Goal: Information Seeking & Learning: Check status

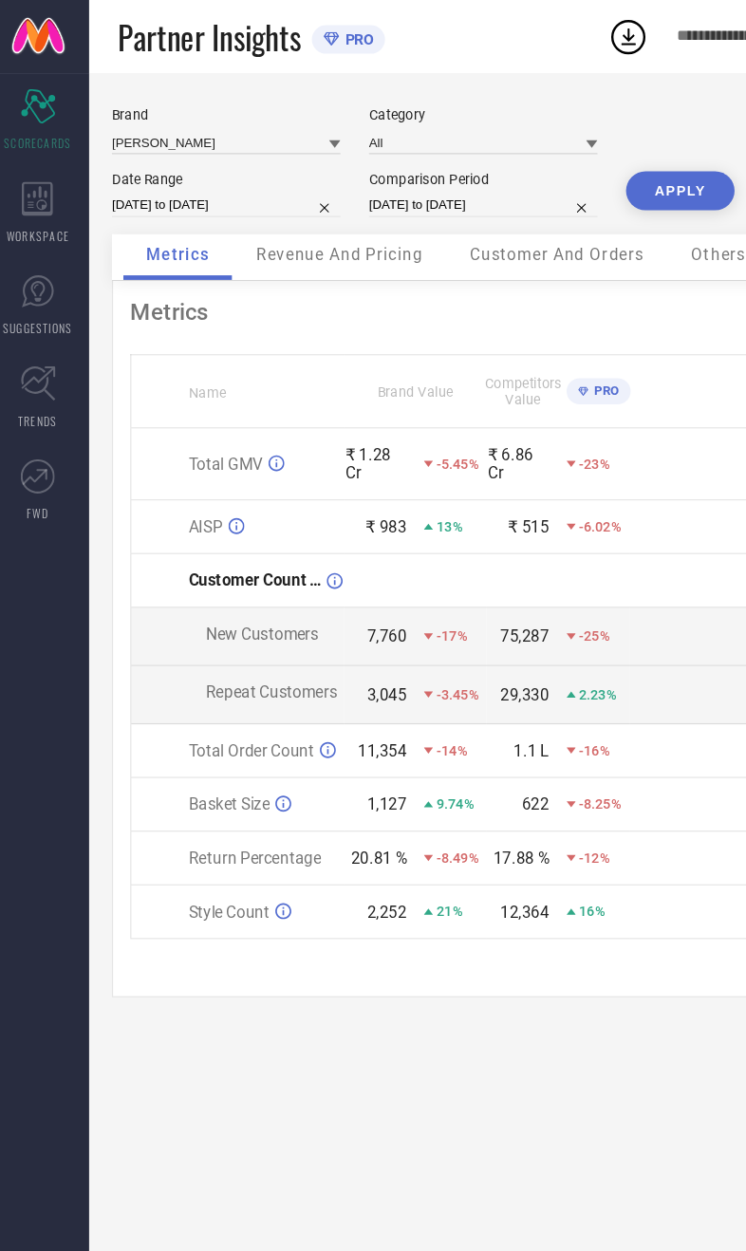
click at [567, 169] on button "APPLY" at bounding box center [577, 158] width 90 height 32
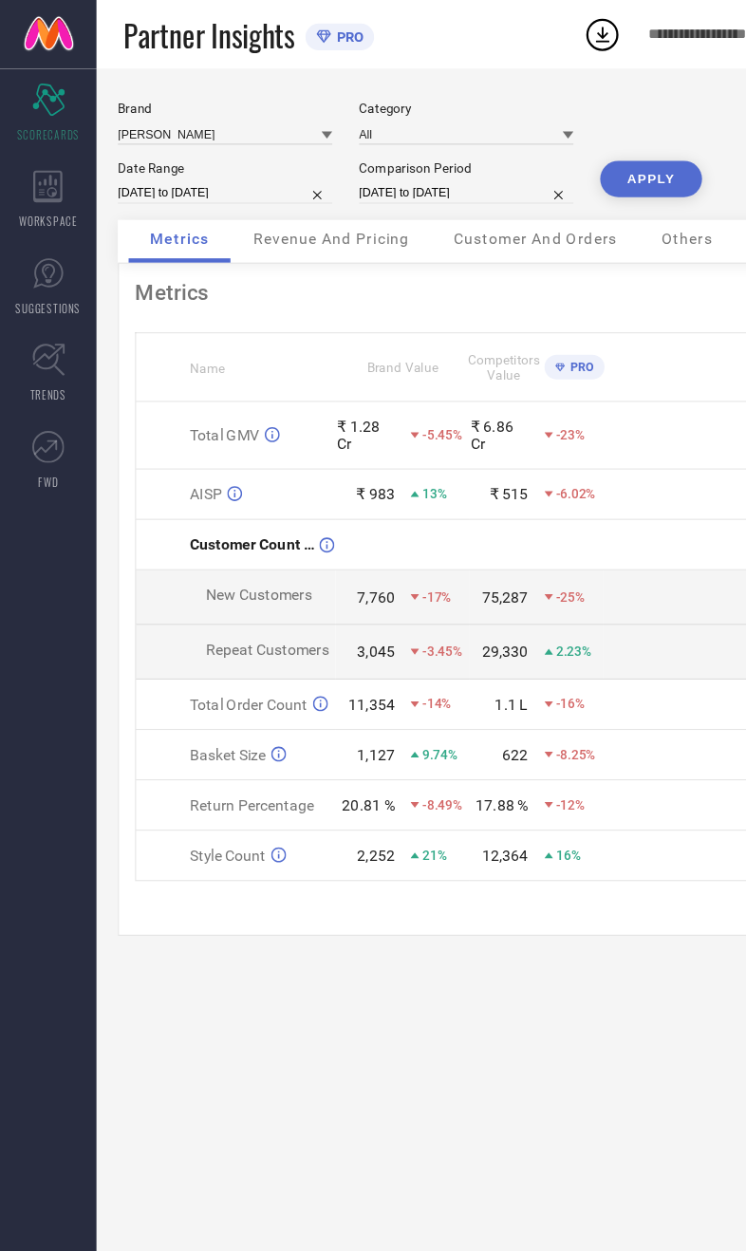
select select "7"
select select "2025"
select select "8"
select select "2025"
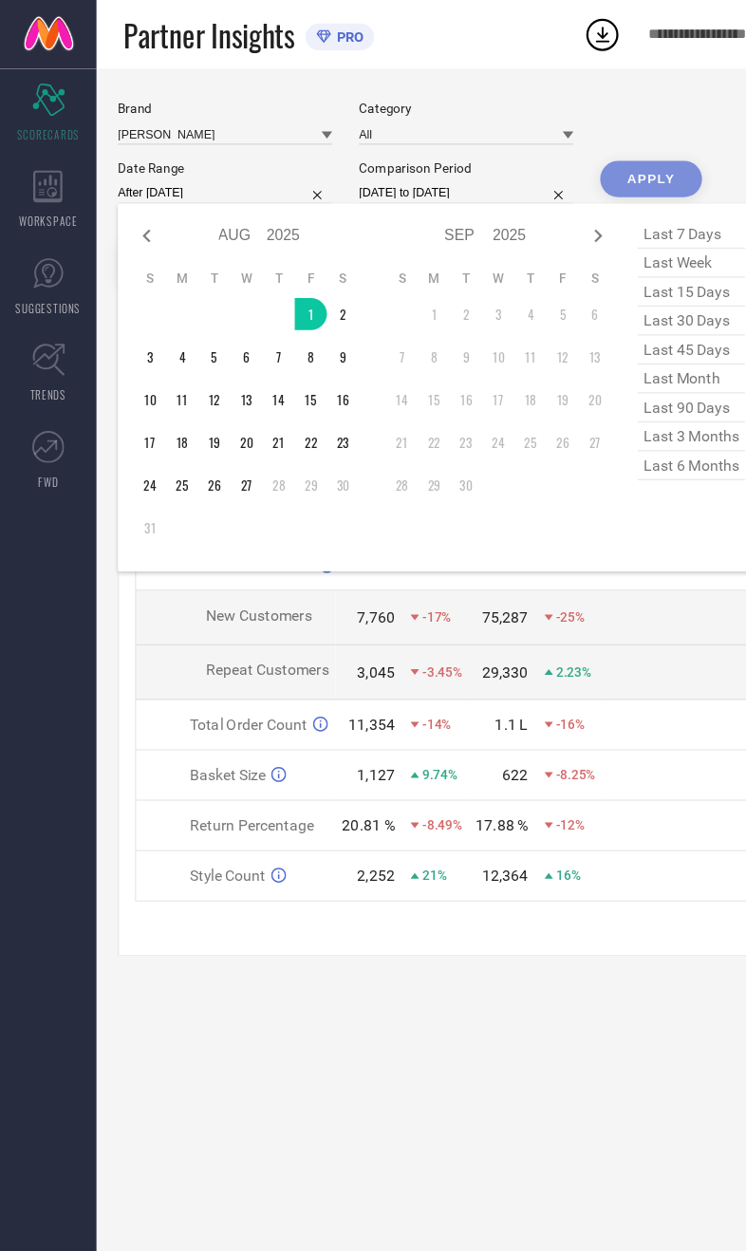
type input "[DATE] to [DATE]"
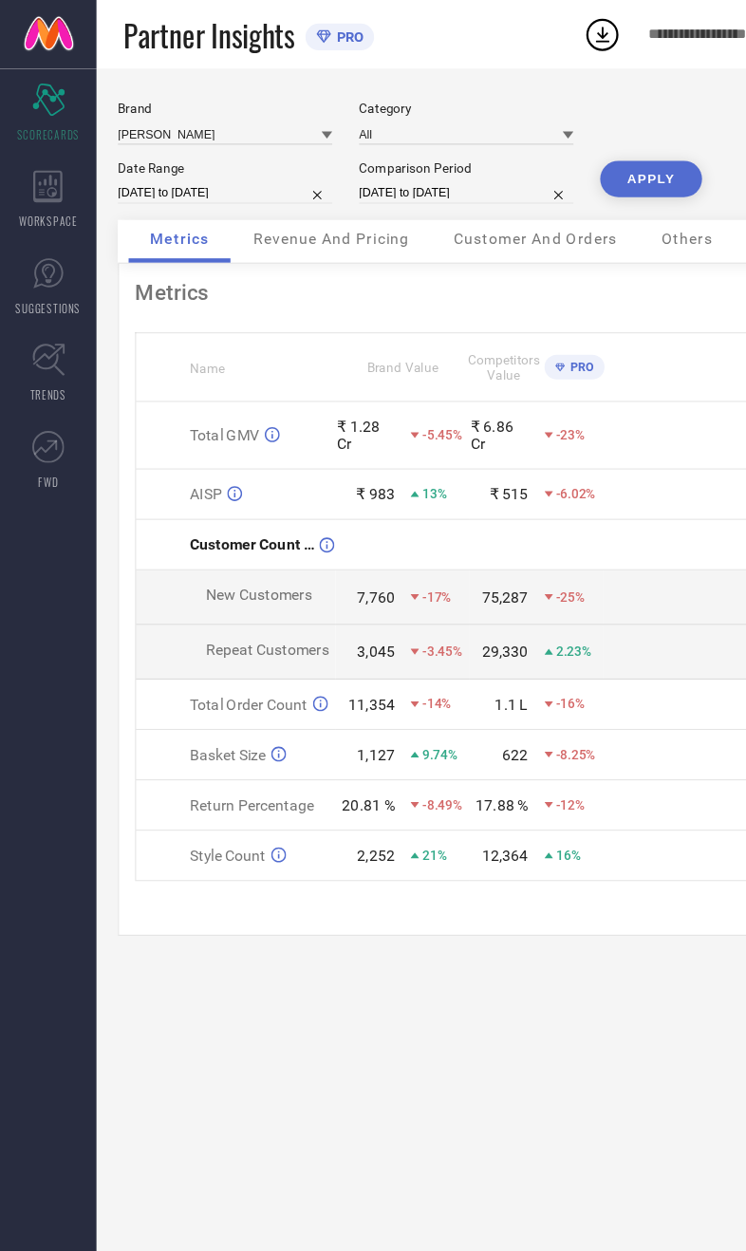
select select "7"
select select "2024"
select select "8"
select select "2024"
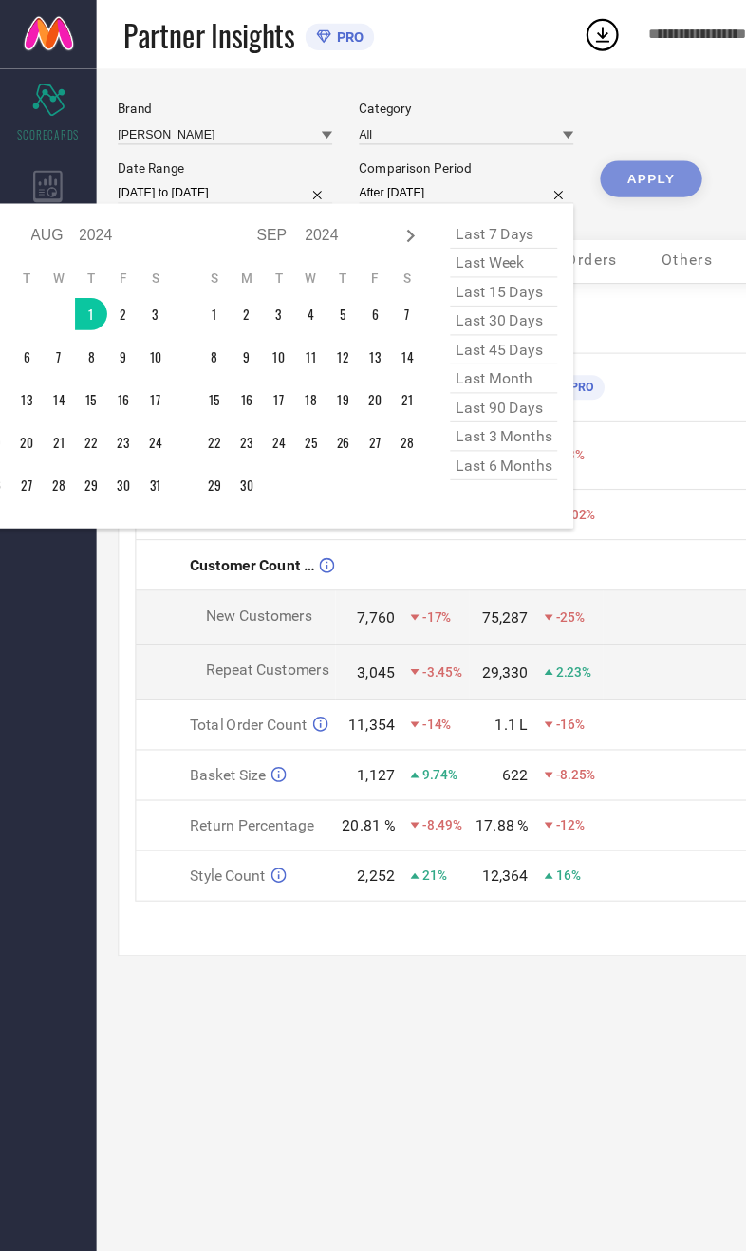
type input "[DATE] to [DATE]"
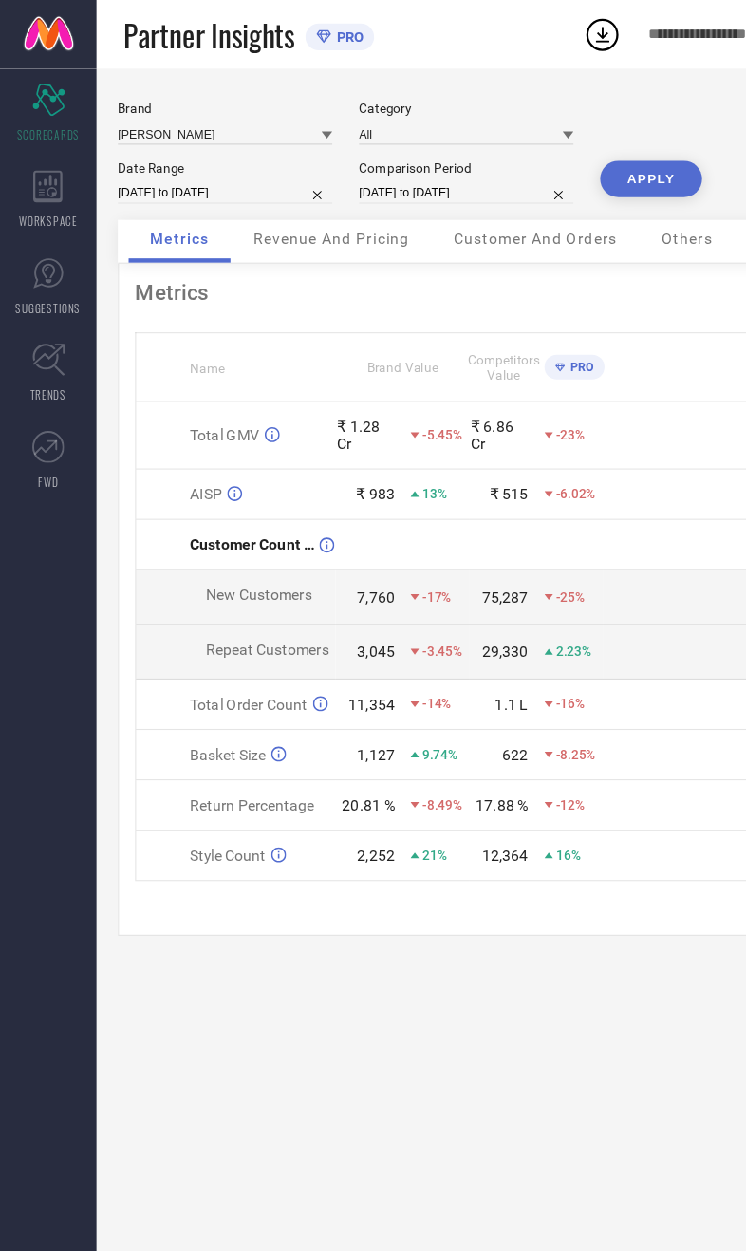
click at [584, 158] on button "APPLY" at bounding box center [577, 158] width 90 height 32
click at [342, 219] on span "Revenue And Pricing" at bounding box center [293, 211] width 139 height 15
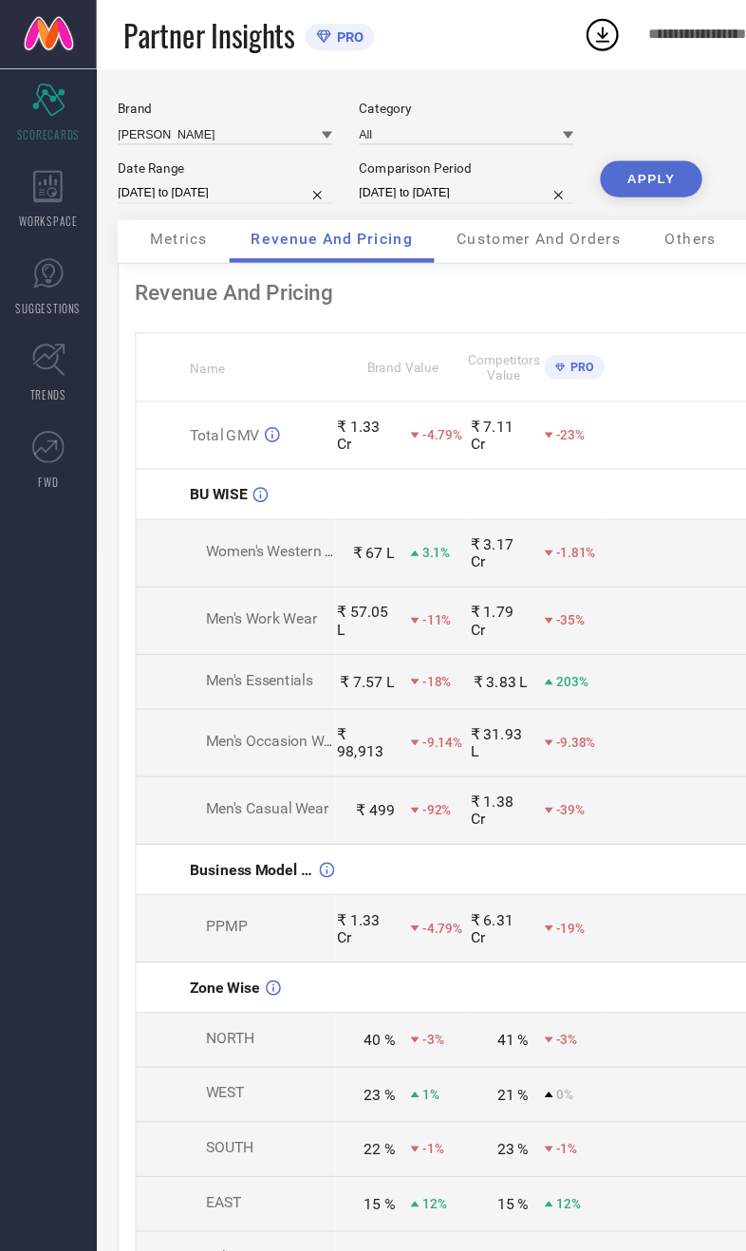
click at [640, 126] on div "[PERSON_NAME] Category All Date Range [DATE] to [DATE] Comparison Period [DATE]…" at bounding box center [415, 141] width 623 height 105
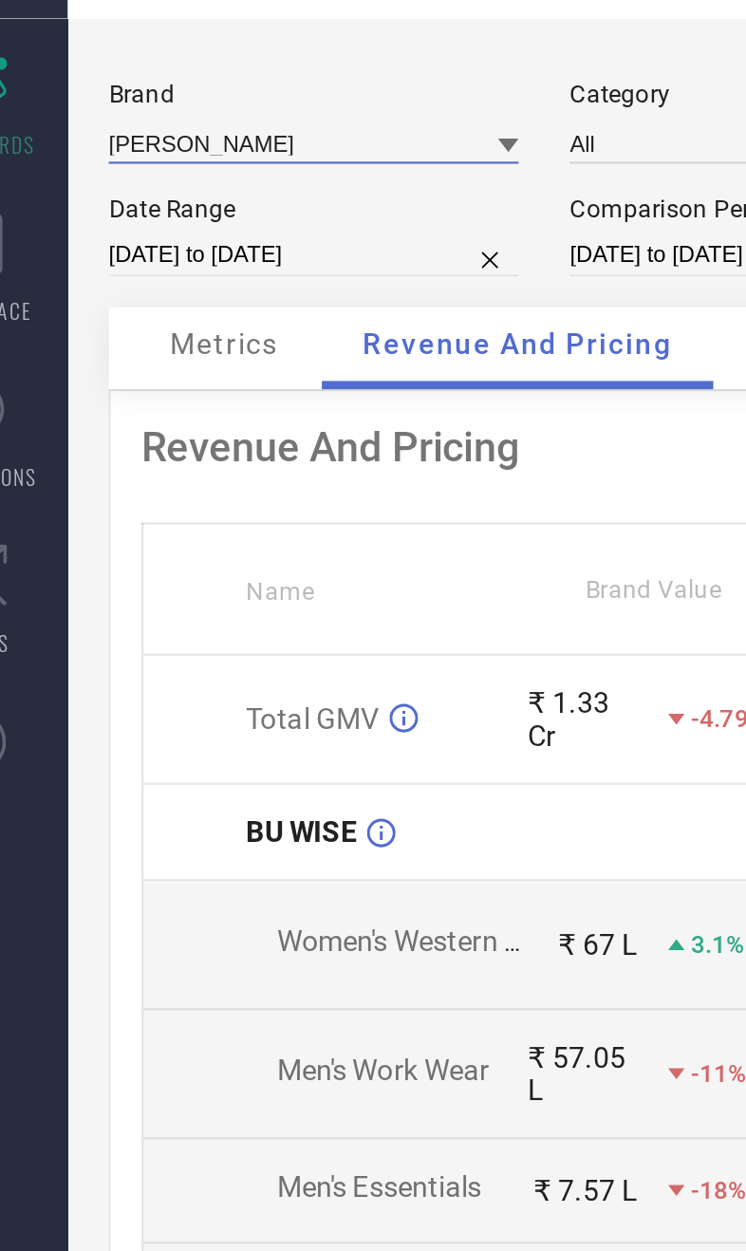
click at [162, 108] on input at bounding box center [199, 118] width 190 height 20
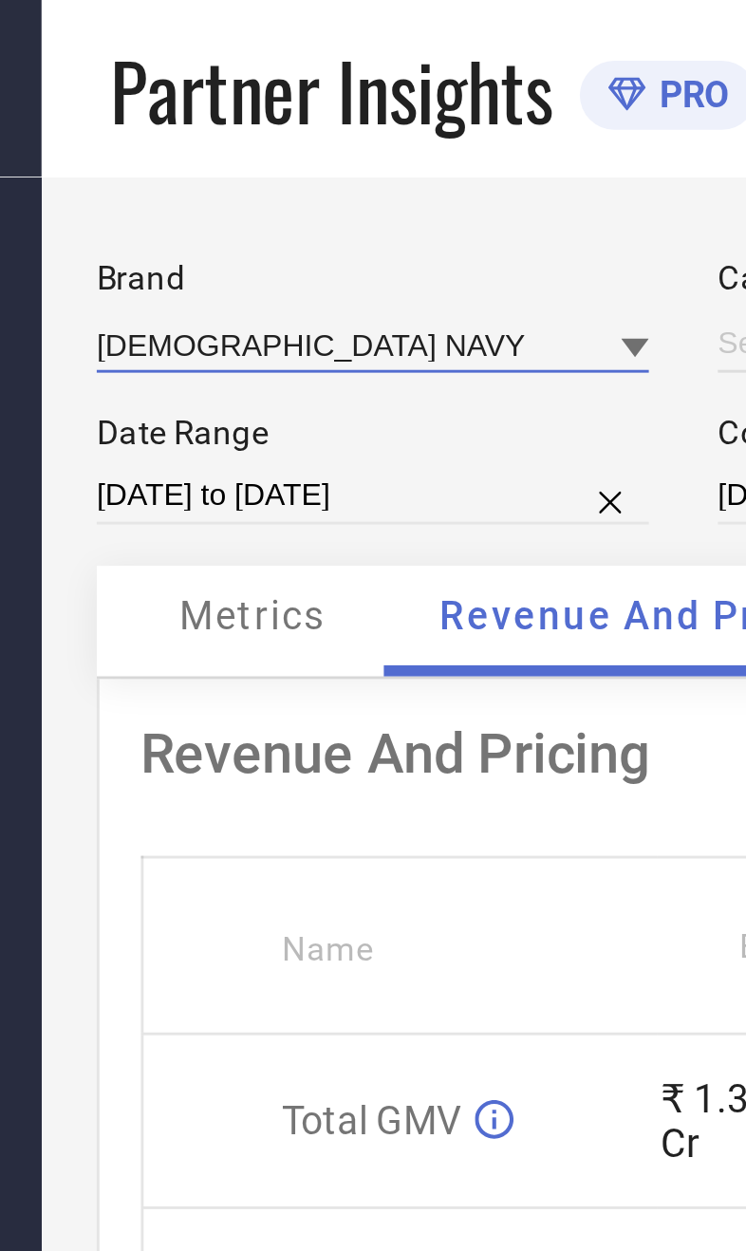
type input "All"
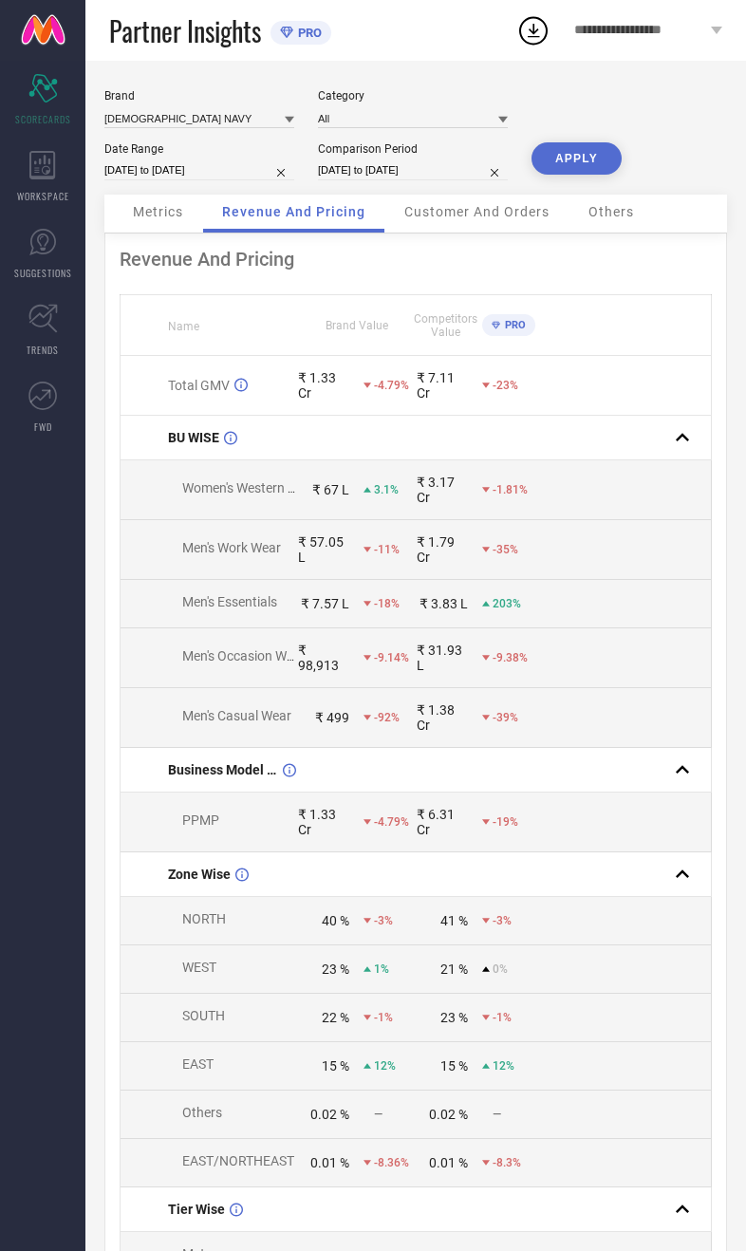
click at [586, 172] on button "APPLY" at bounding box center [577, 158] width 90 height 32
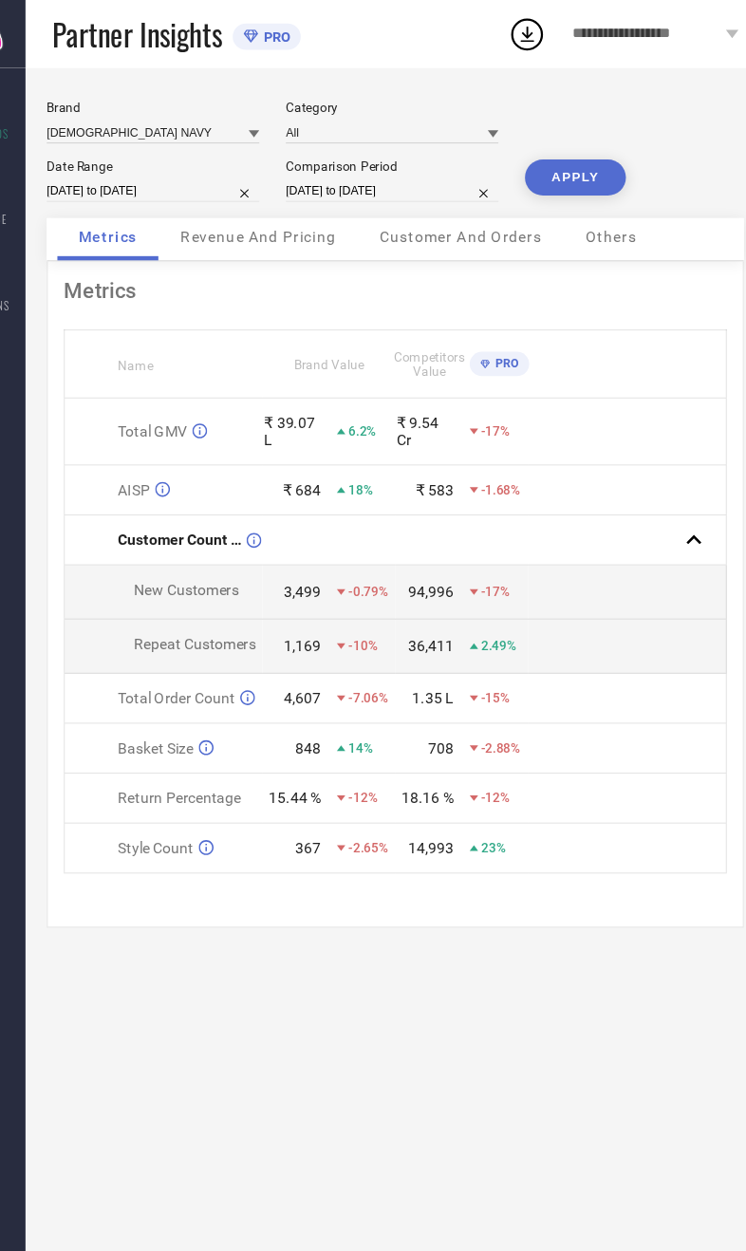
click at [272, 219] on span "Revenue And Pricing" at bounding box center [293, 211] width 139 height 15
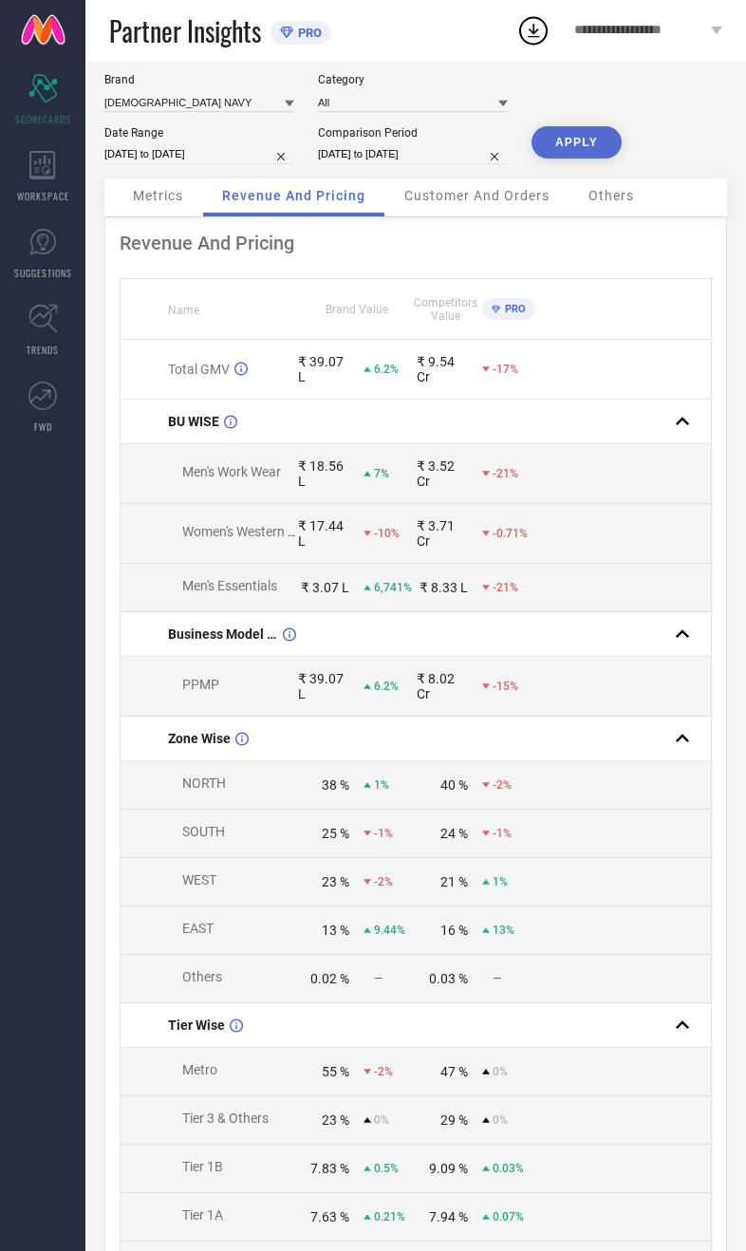
scroll to position [15, 0]
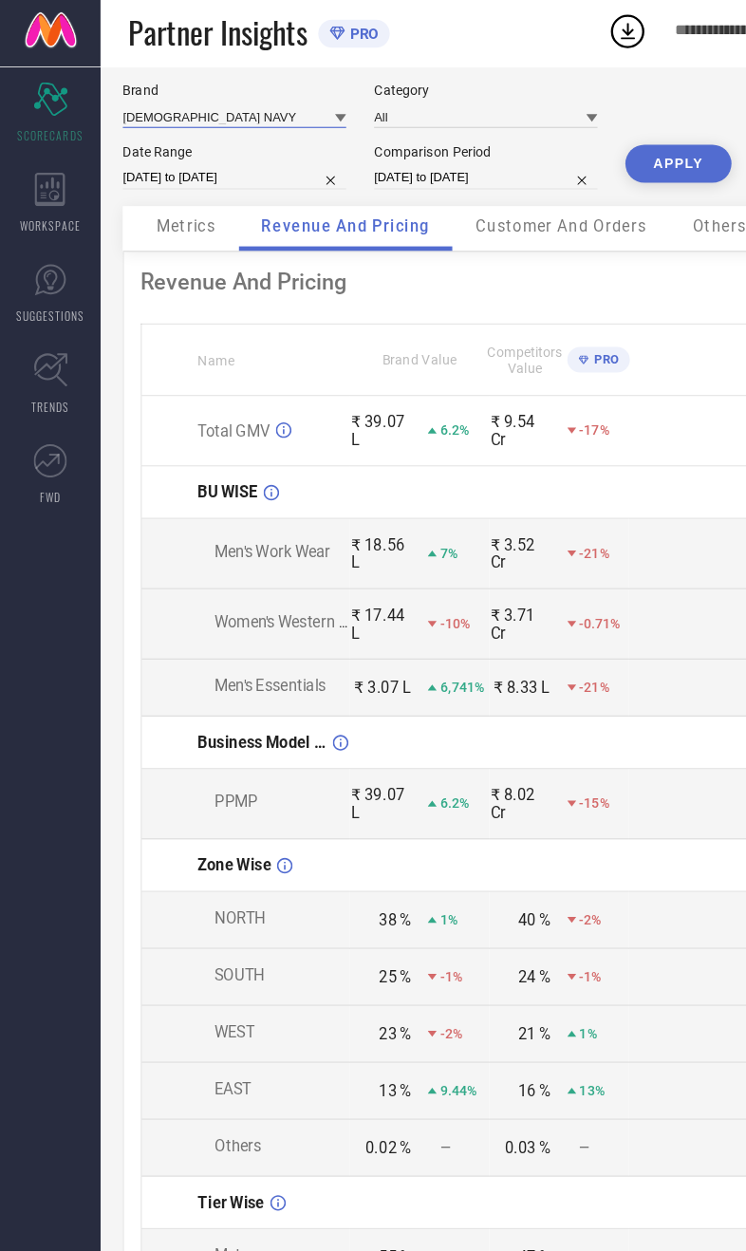
click at [223, 93] on input at bounding box center [199, 103] width 190 height 20
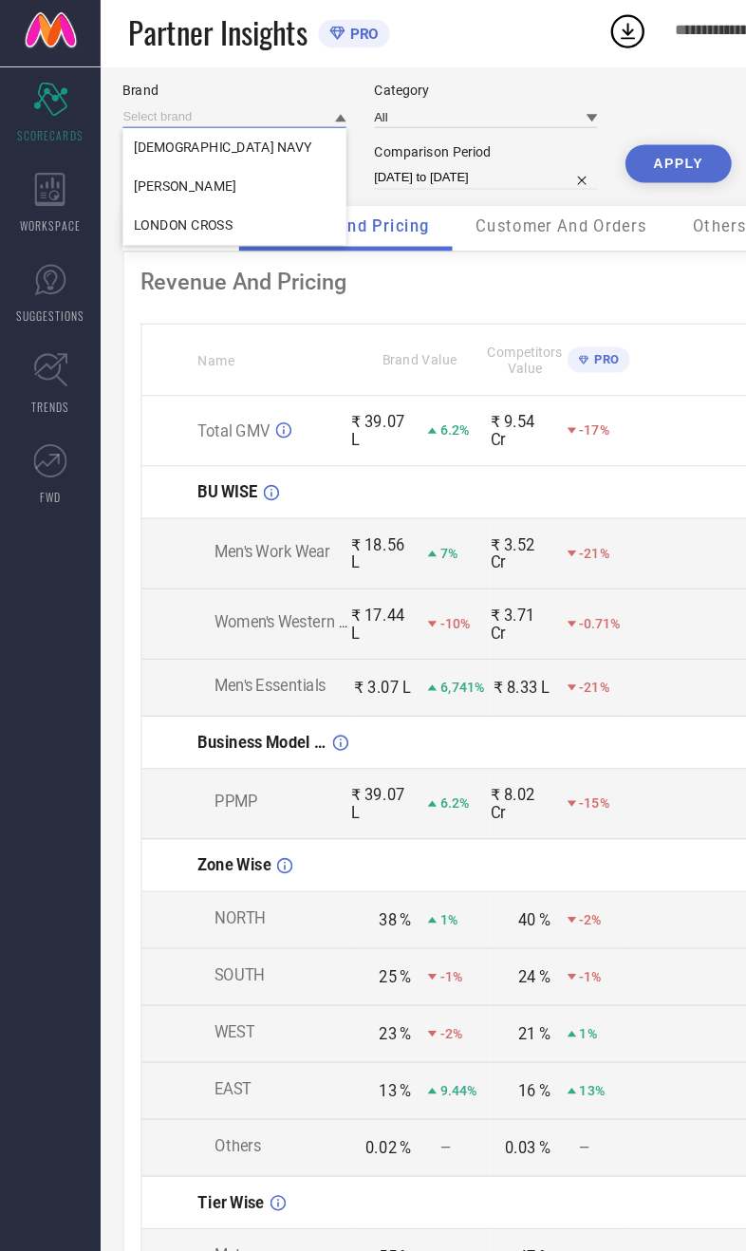
scroll to position [0, 0]
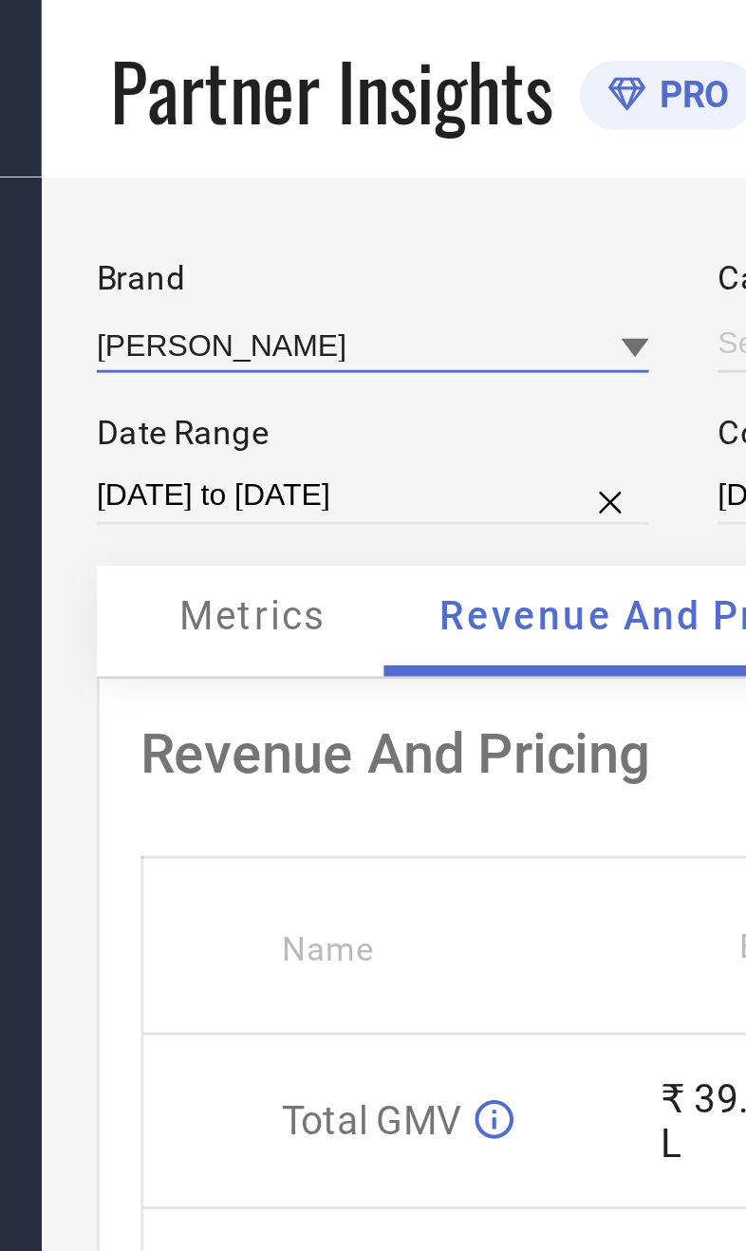
type input "All"
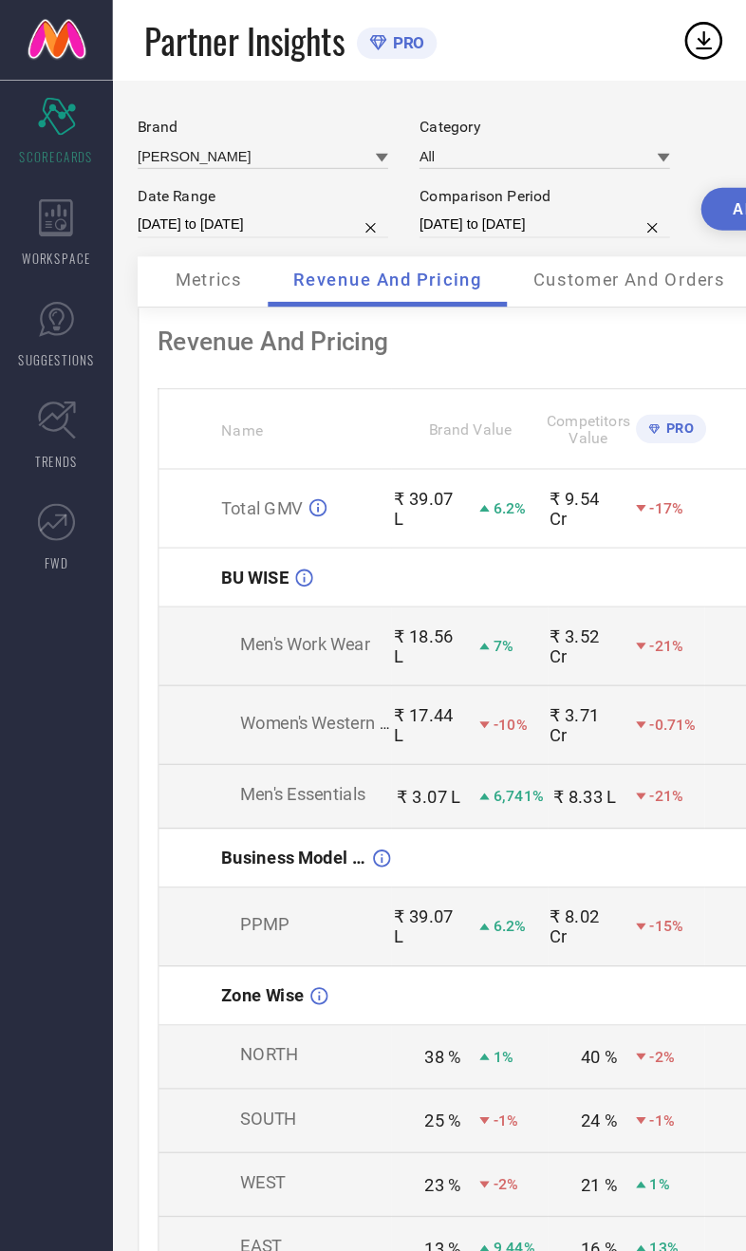
click at [549, 172] on button "APPLY" at bounding box center [577, 158] width 90 height 32
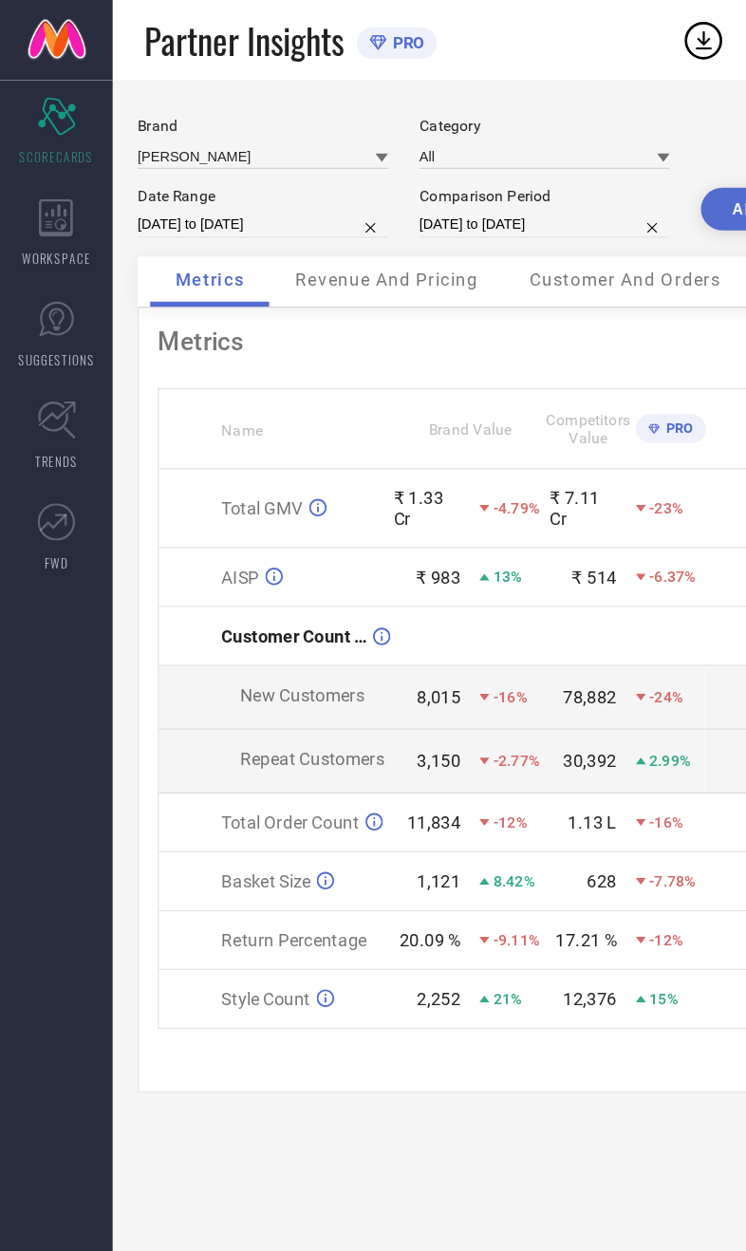
click at [548, 160] on button "APPLY" at bounding box center [577, 158] width 90 height 32
